Goal: Transaction & Acquisition: Download file/media

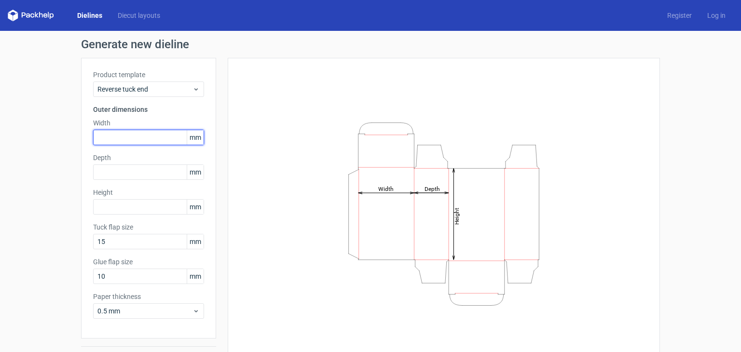
click at [168, 139] on input "text" at bounding box center [148, 137] width 111 height 15
type input "150"
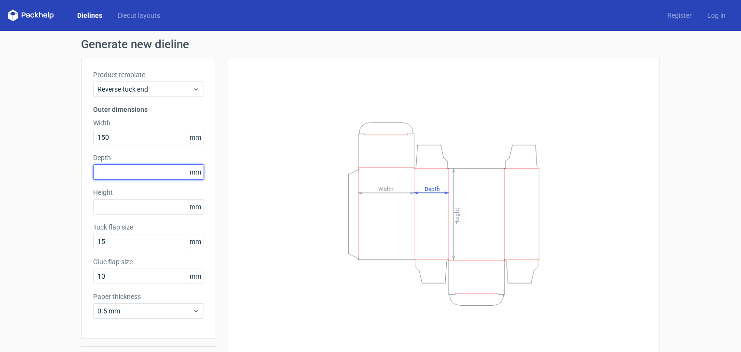
click at [144, 171] on input "text" at bounding box center [148, 171] width 111 height 15
type input "42"
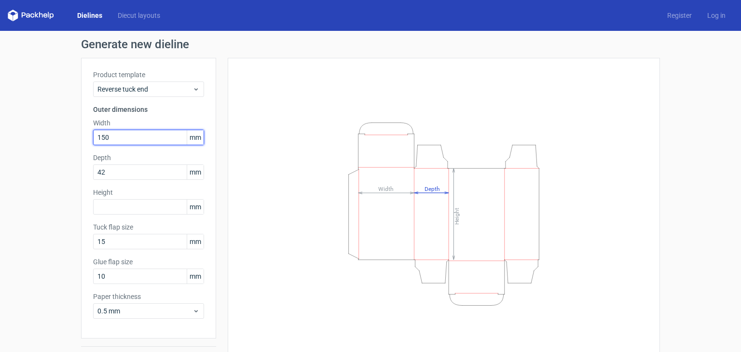
click at [101, 141] on input "150" at bounding box center [148, 137] width 111 height 15
type input "1"
type input "5"
type input "150"
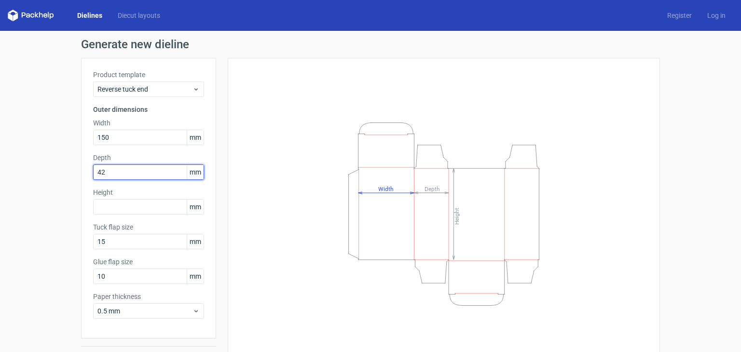
drag, startPoint x: 93, startPoint y: 179, endPoint x: 79, endPoint y: 184, distance: 14.3
click at [81, 184] on div "Product template Reverse tuck end Outer dimensions Width 150 mm Depth 42 mm Hei…" at bounding box center [148, 198] width 135 height 281
type input "68"
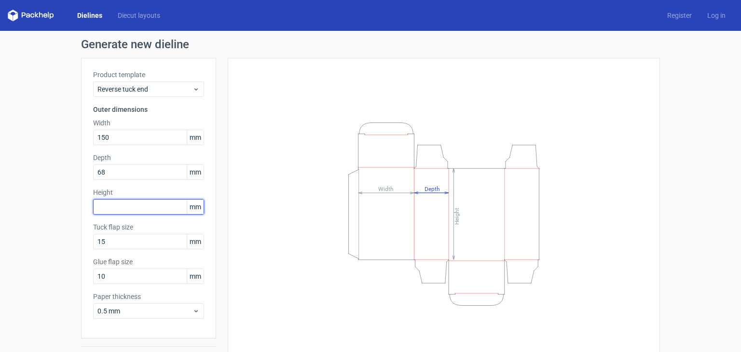
click at [101, 206] on input "text" at bounding box center [148, 206] width 111 height 15
type input "81"
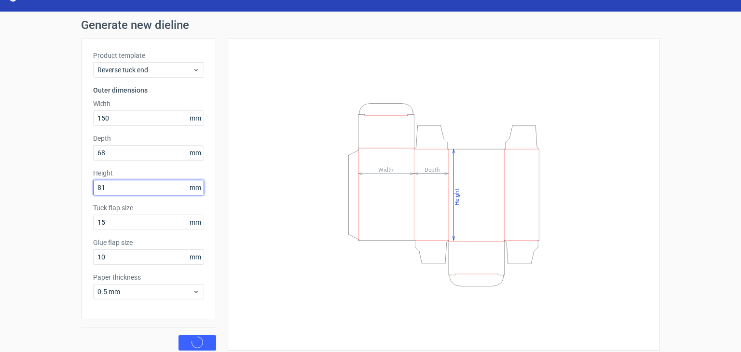
scroll to position [25, 0]
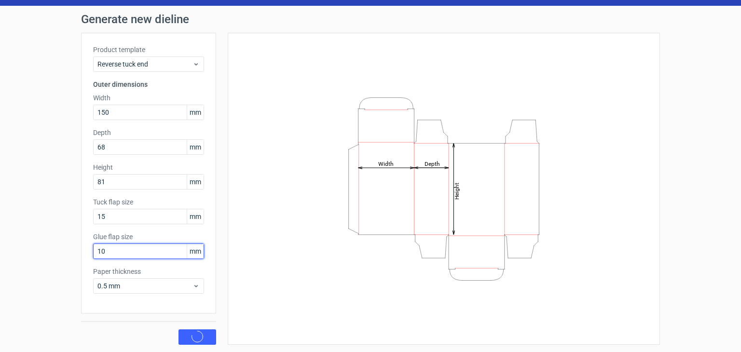
drag, startPoint x: 101, startPoint y: 252, endPoint x: 67, endPoint y: 261, distance: 35.1
click at [67, 261] on div "Generate new dieline Product template Reverse tuck end Outer dimensions Width 1…" at bounding box center [370, 179] width 741 height 347
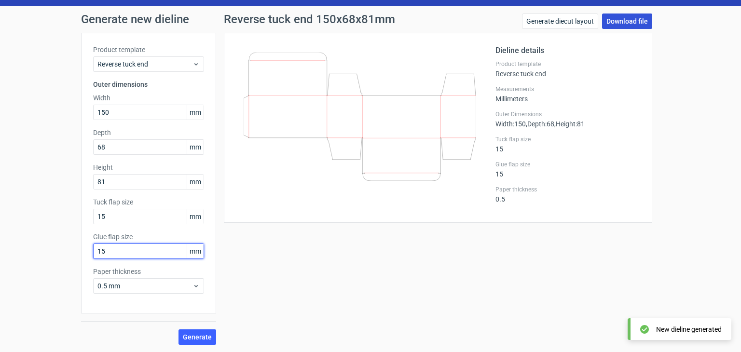
type input "15"
click at [617, 19] on link "Download file" at bounding box center [627, 20] width 50 height 15
